Goal: Task Accomplishment & Management: Use online tool/utility

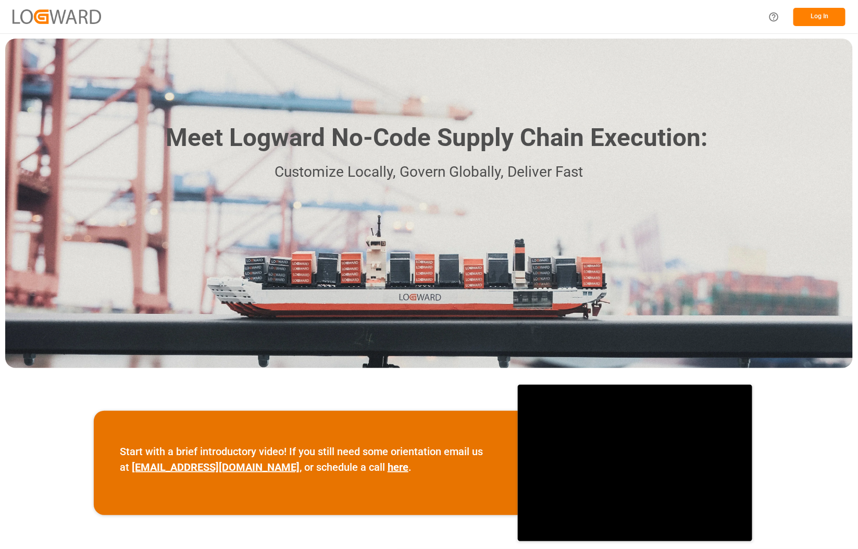
click at [822, 13] on button "Log In" at bounding box center [820, 17] width 52 height 18
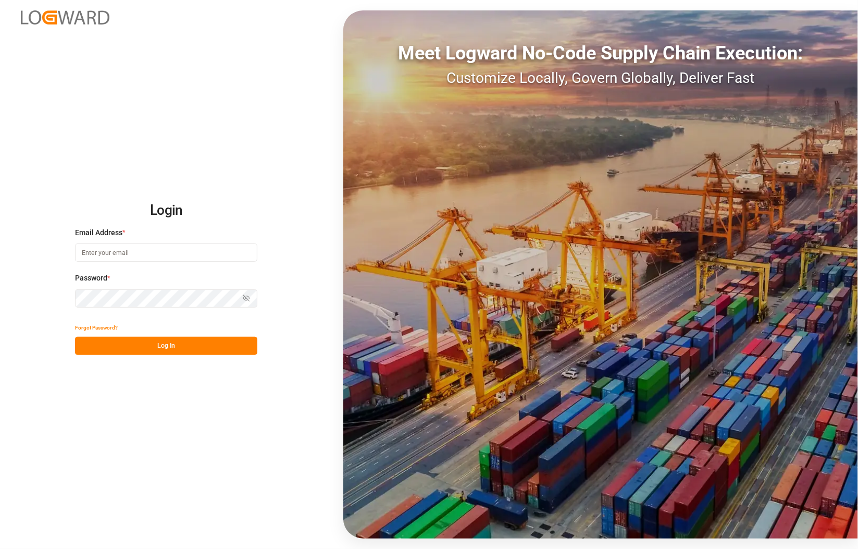
type input "[PERSON_NAME][EMAIL_ADDRESS][PERSON_NAME][DOMAIN_NAME]"
click at [109, 347] on button "Log In" at bounding box center [166, 346] width 182 height 18
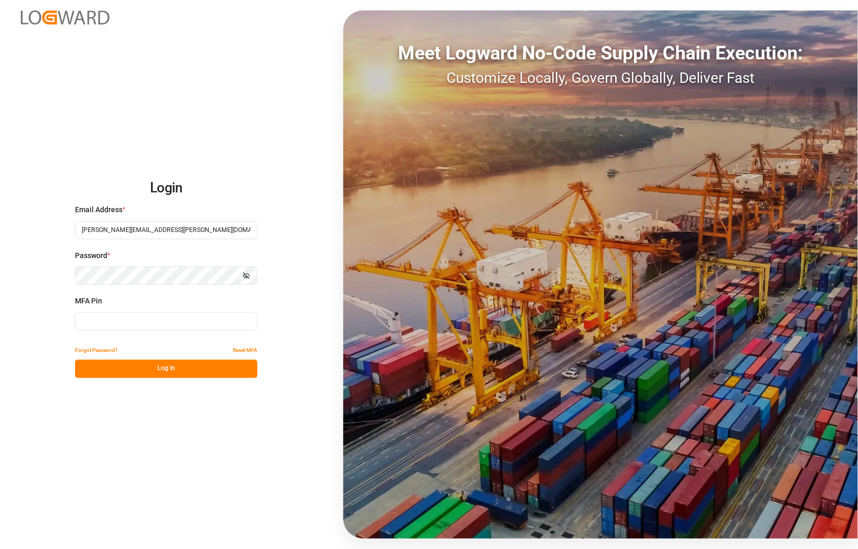
click at [108, 320] on input at bounding box center [166, 321] width 182 height 18
type input "116624"
click at [193, 370] on button "Log In" at bounding box center [166, 369] width 182 height 18
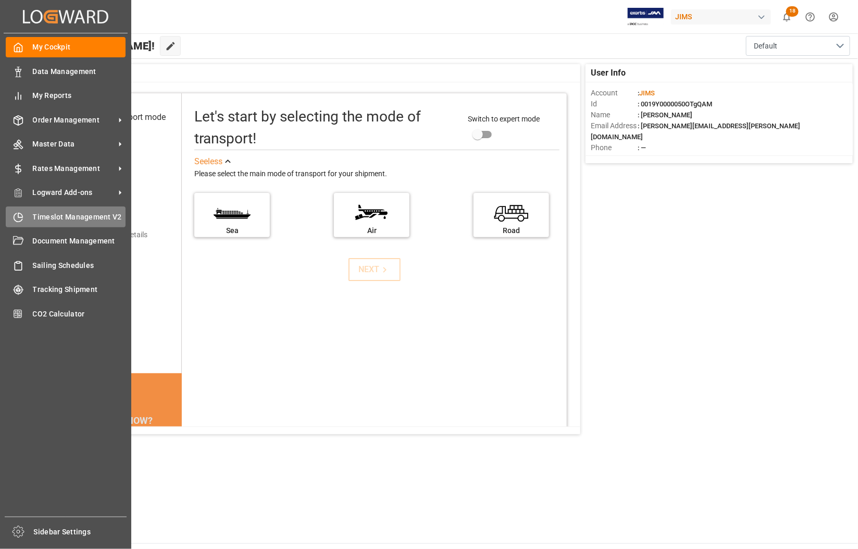
click at [55, 218] on span "Timeslot Management V2" at bounding box center [79, 217] width 93 height 11
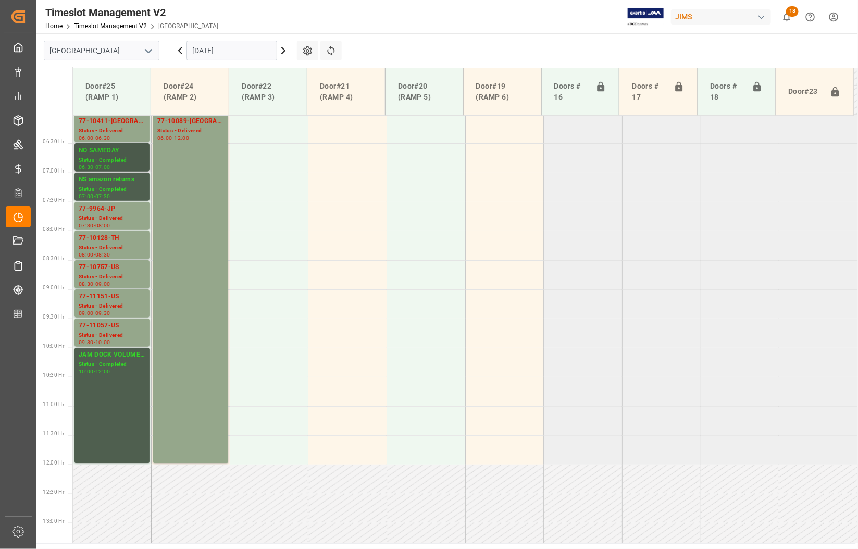
scroll to position [287, 0]
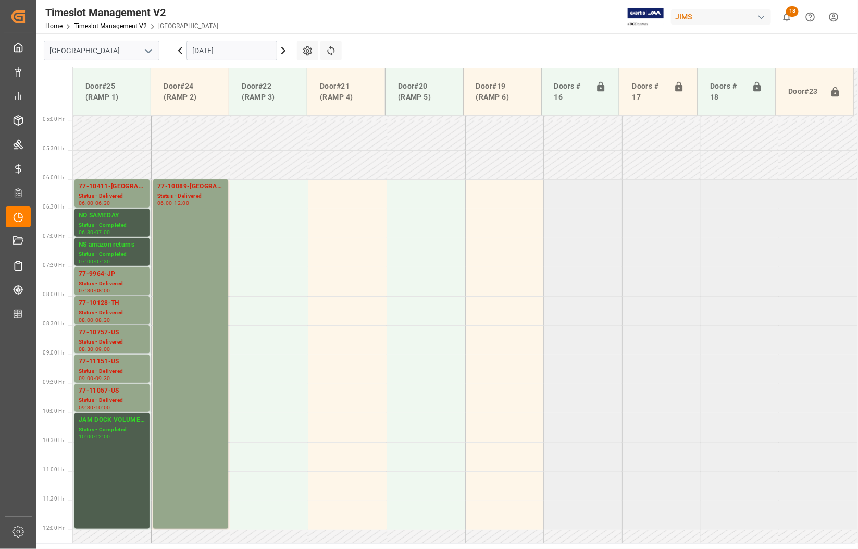
click at [180, 51] on icon at bounding box center [180, 50] width 3 height 6
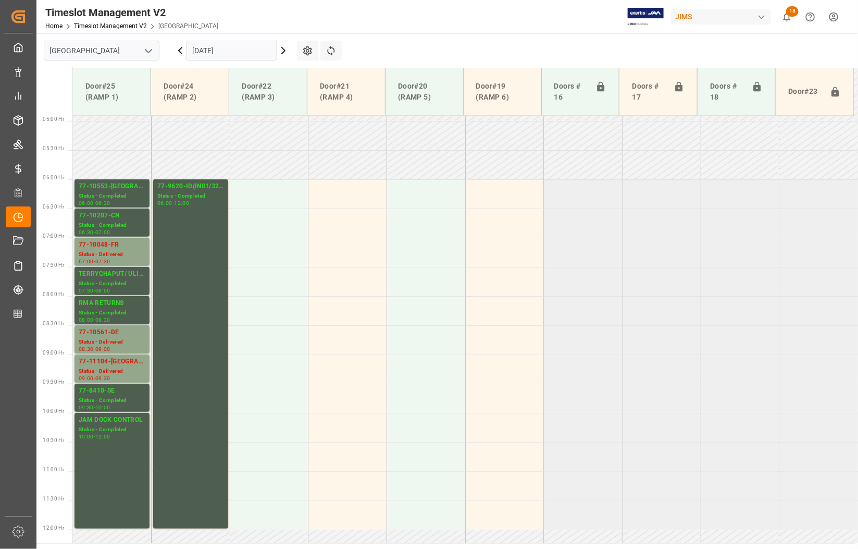
click at [219, 51] on input "[DATE]" at bounding box center [232, 51] width 91 height 20
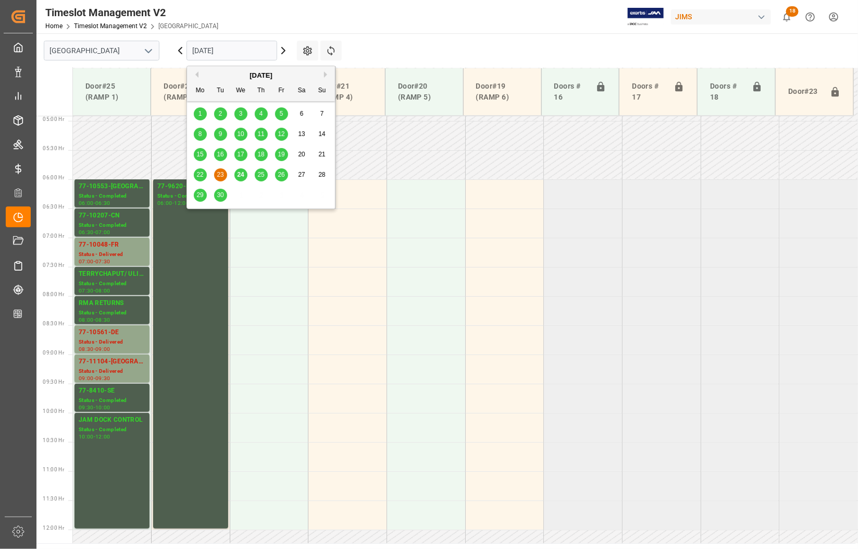
click at [259, 175] on span "25" at bounding box center [260, 174] width 7 height 7
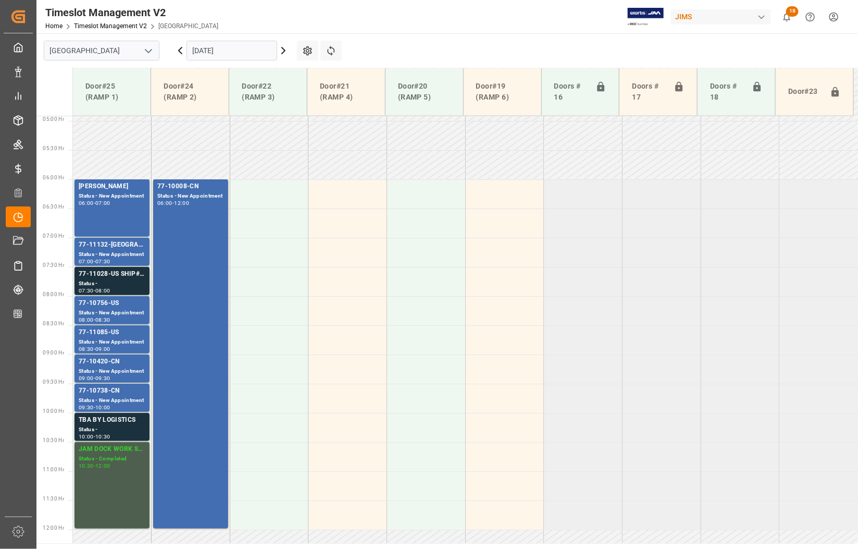
click at [254, 55] on input "[DATE]" at bounding box center [232, 51] width 91 height 20
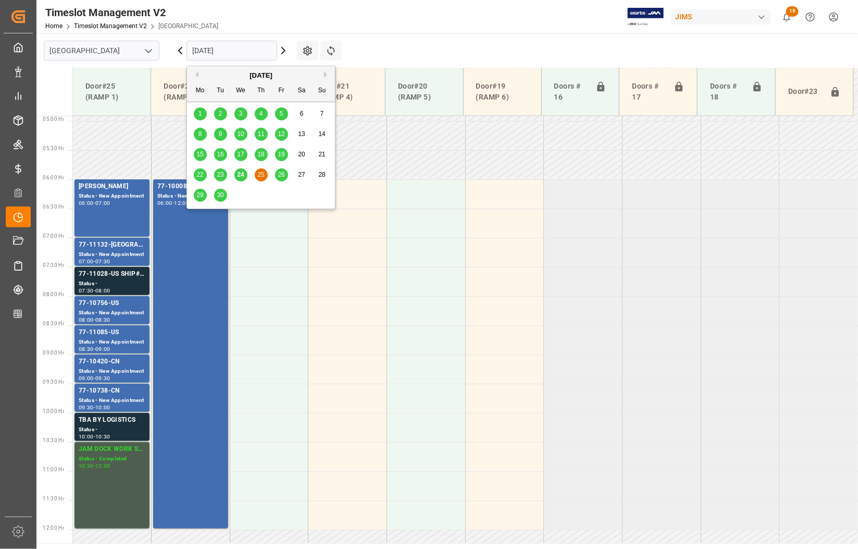
click at [282, 172] on span "26" at bounding box center [281, 174] width 7 height 7
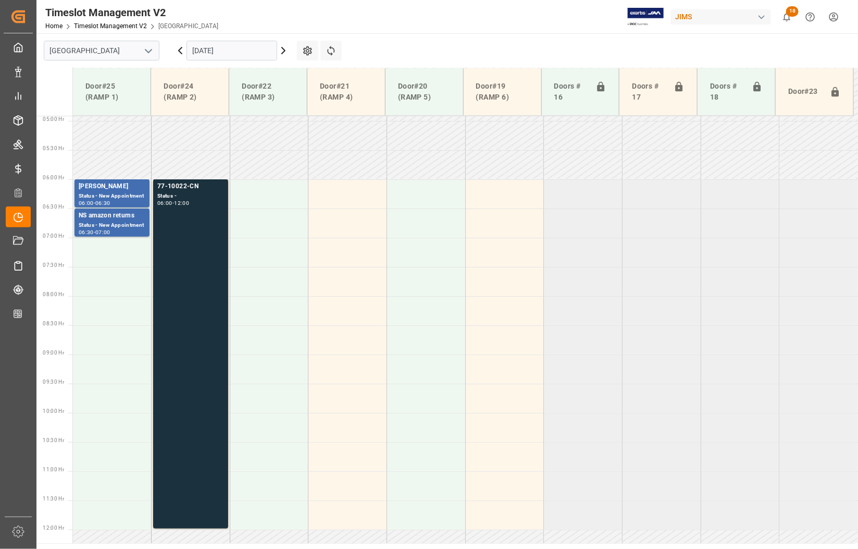
click at [252, 48] on input "[DATE]" at bounding box center [232, 51] width 91 height 20
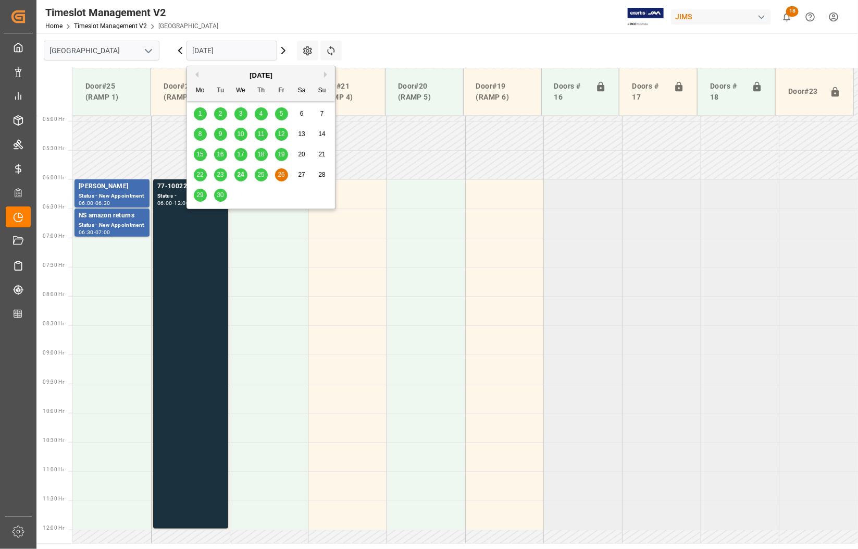
click at [219, 176] on span "23" at bounding box center [220, 174] width 7 height 7
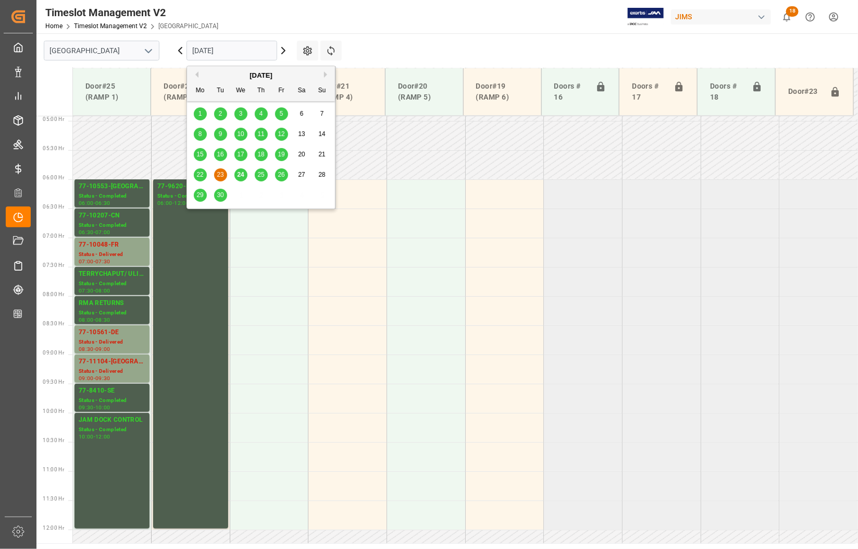
click at [208, 49] on input "[DATE]" at bounding box center [232, 51] width 91 height 20
click at [199, 175] on span "22" at bounding box center [199, 174] width 7 height 7
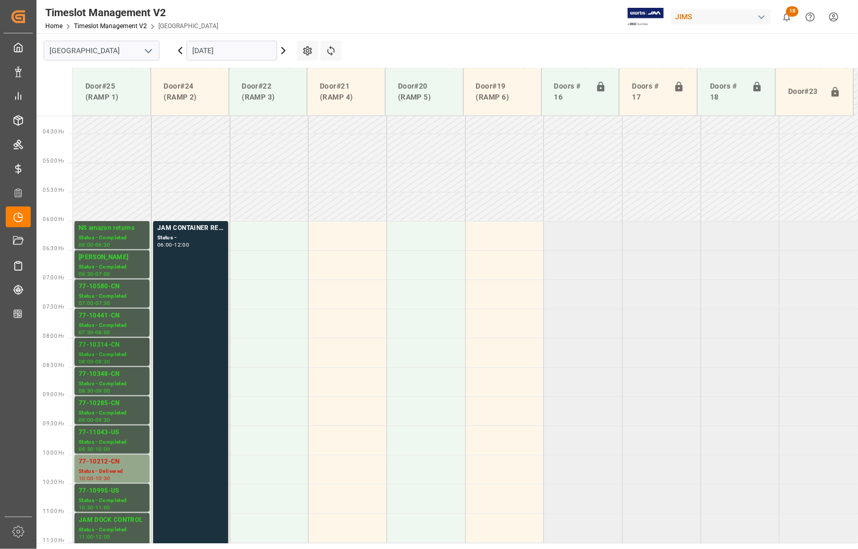
scroll to position [221, 0]
